Goal: Task Accomplishment & Management: Complete application form

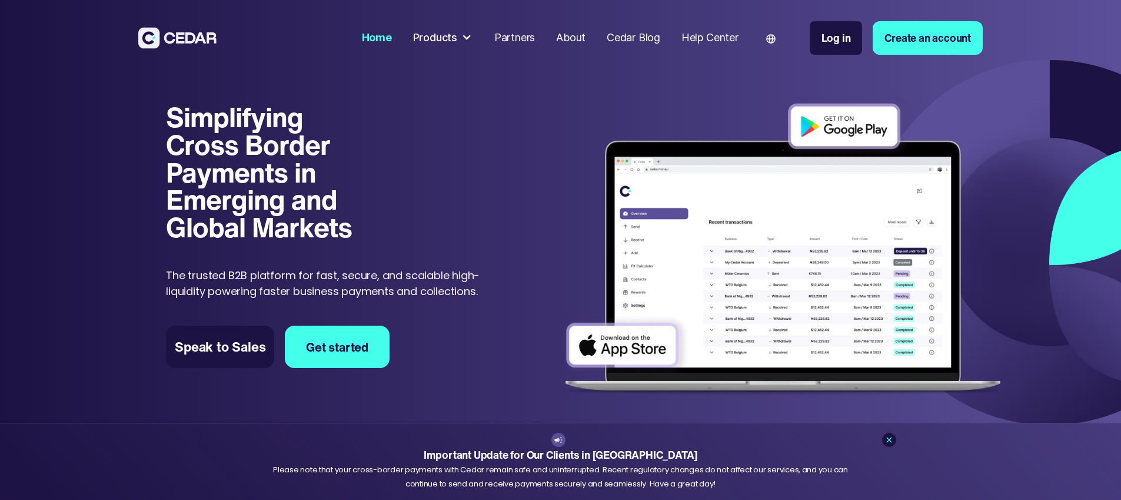
click at [535, 42] on div "Partners" at bounding box center [514, 38] width 41 height 16
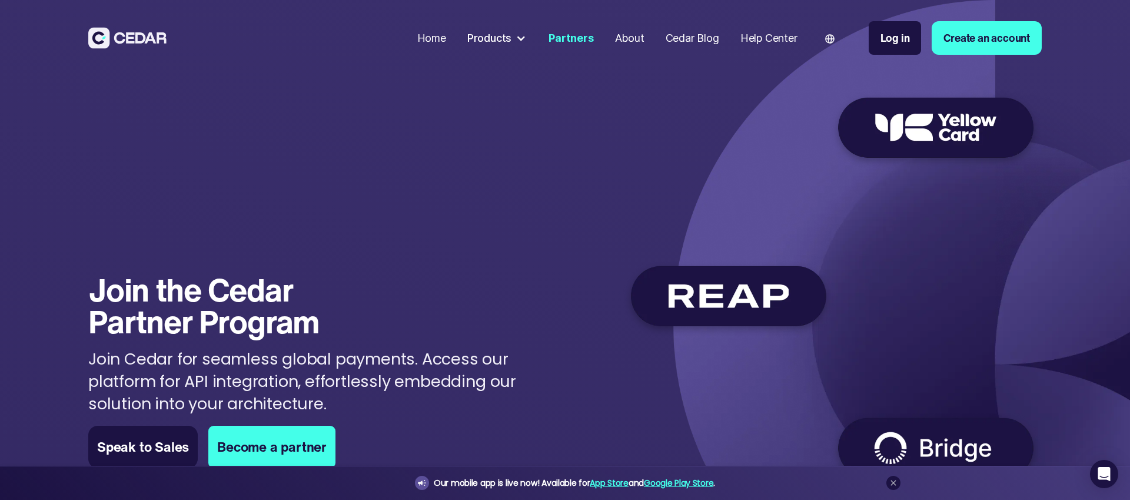
click at [517, 39] on div at bounding box center [521, 38] width 11 height 11
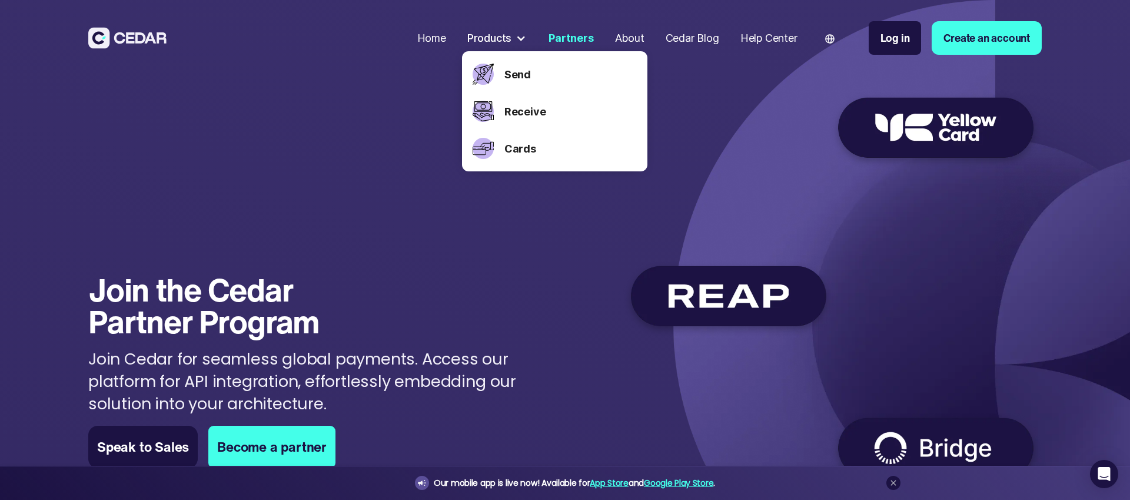
click at [562, 305] on div "Join the Cedar Partner Program Join the Cedar Partner Program Join Cedar for se…" at bounding box center [328, 371] width 481 height 194
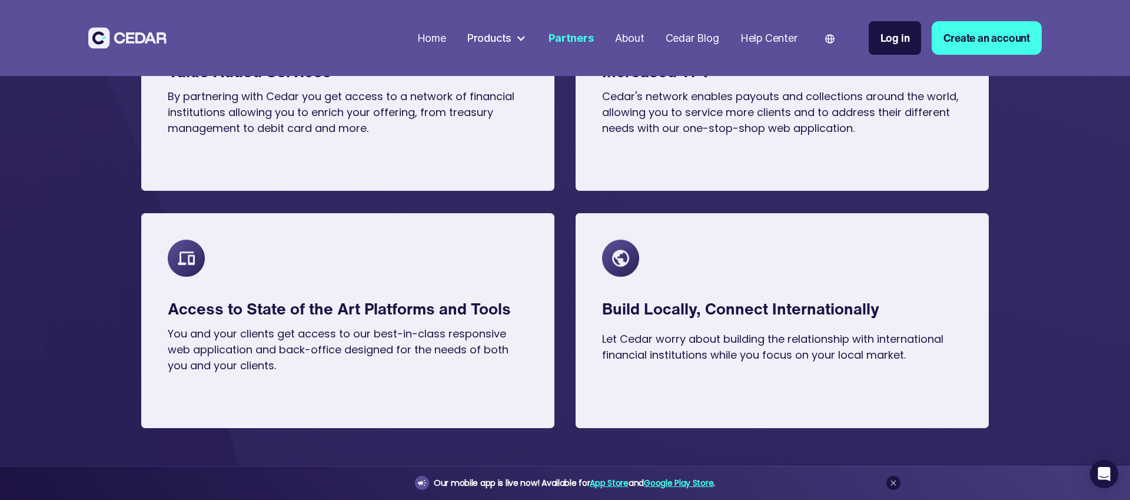
scroll to position [689, 0]
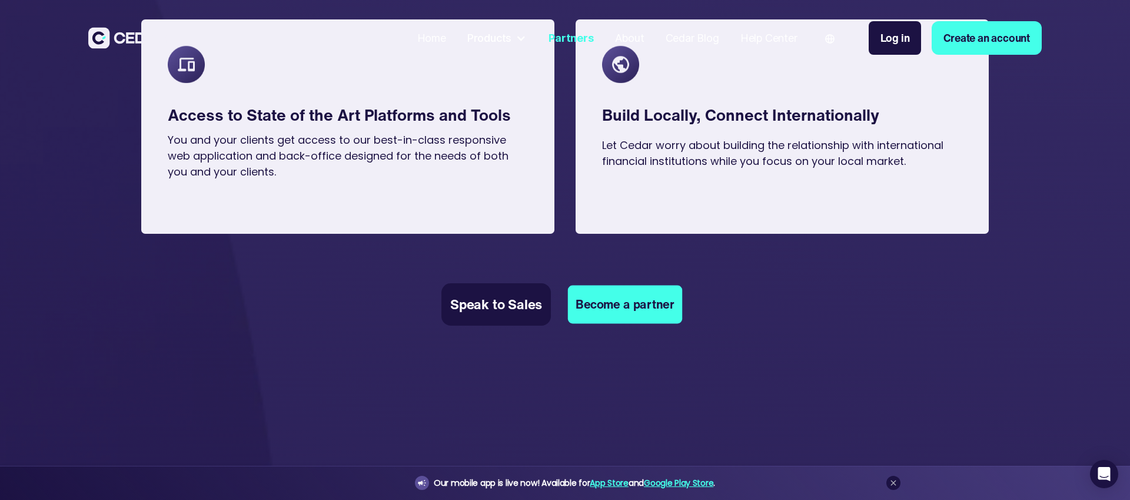
click at [646, 299] on link "Become a partner" at bounding box center [625, 304] width 114 height 38
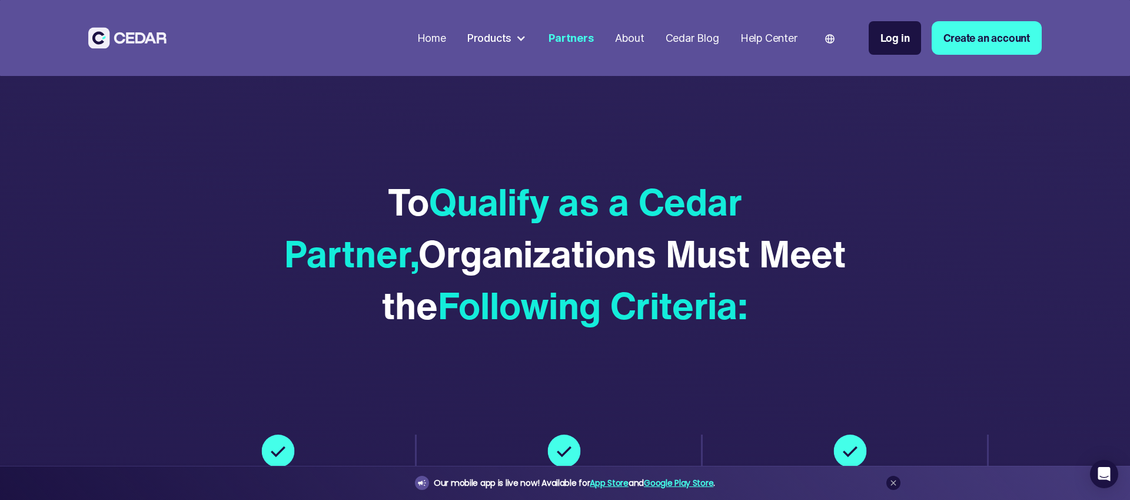
scroll to position [1977, 0]
